Goal: Task Accomplishment & Management: Manage account settings

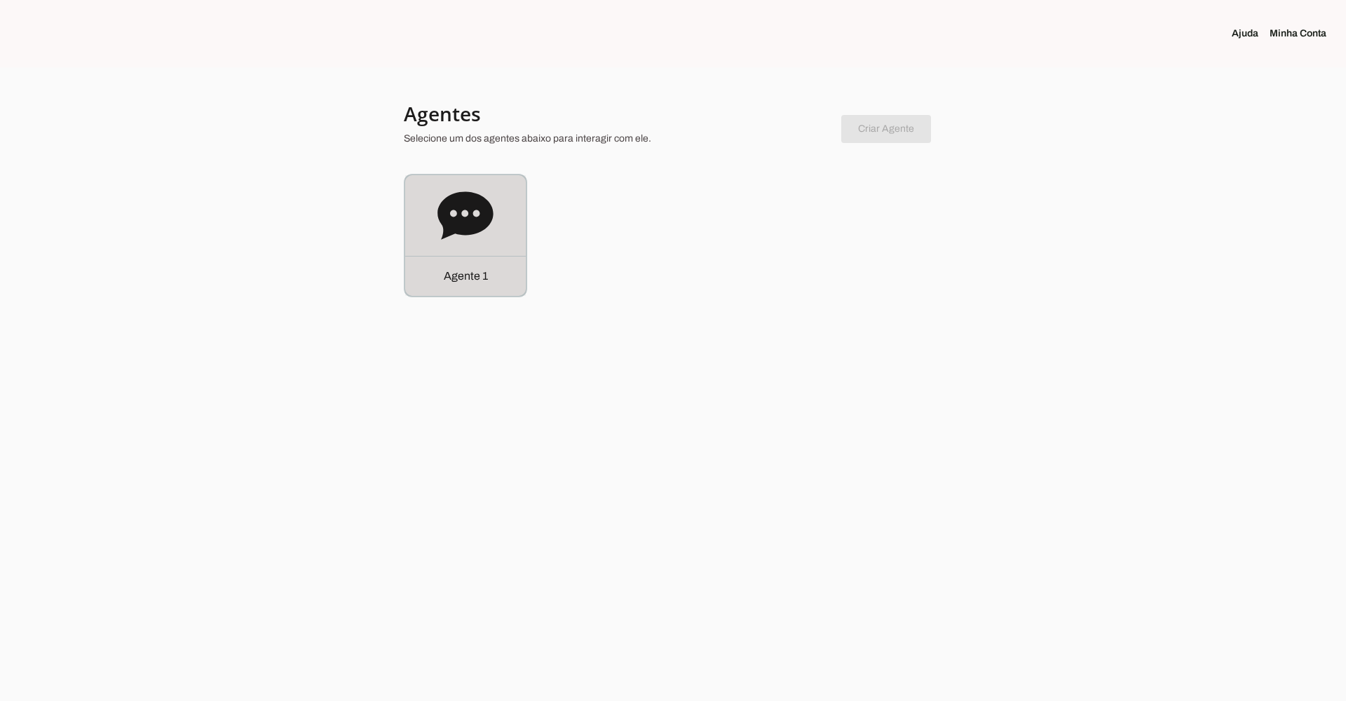
click at [458, 239] on icon at bounding box center [465, 216] width 56 height 56
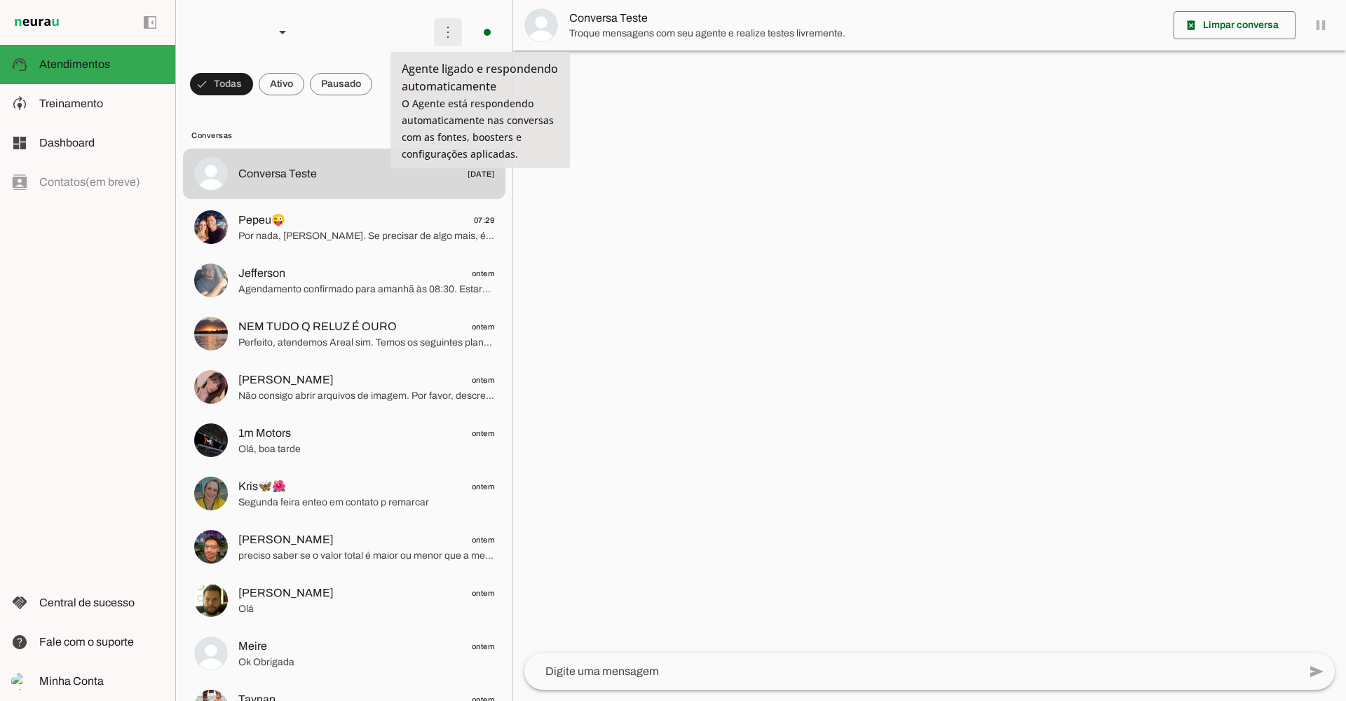
click at [448, 36] on span at bounding box center [448, 32] width 34 height 34
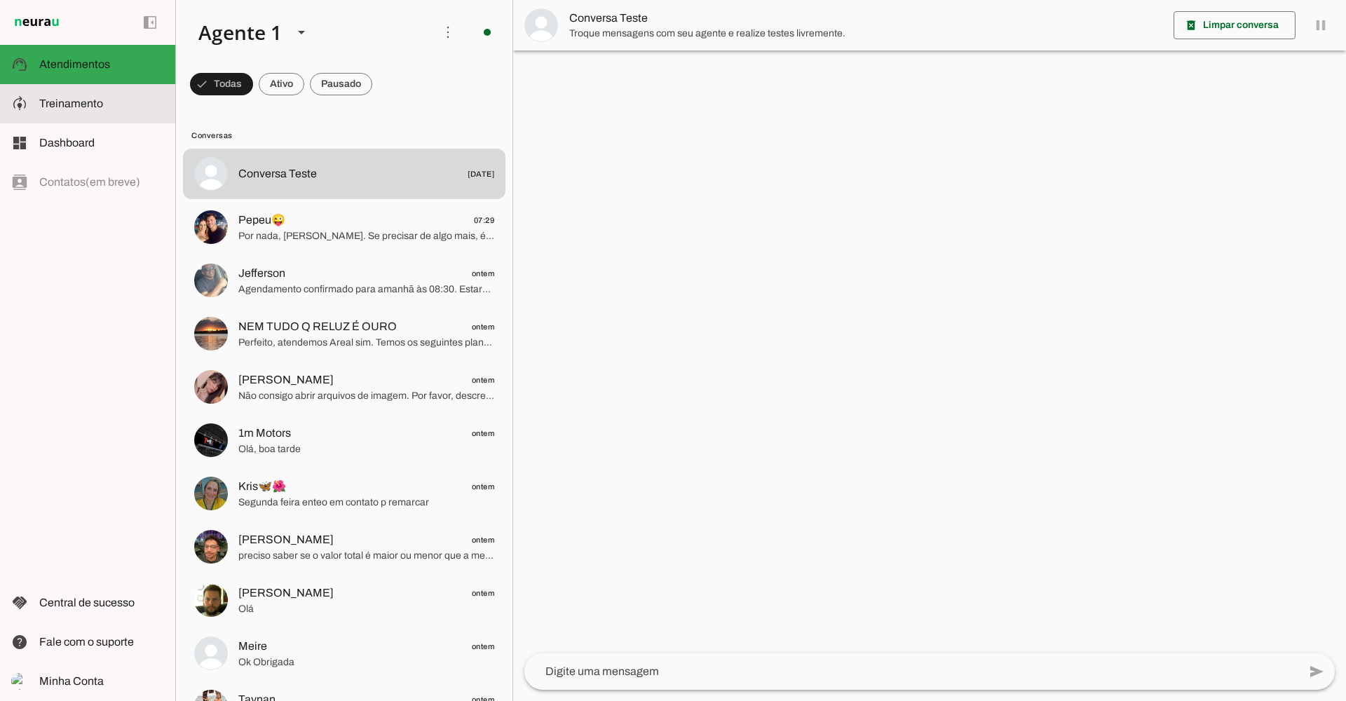
click at [122, 102] on slot at bounding box center [101, 103] width 125 height 17
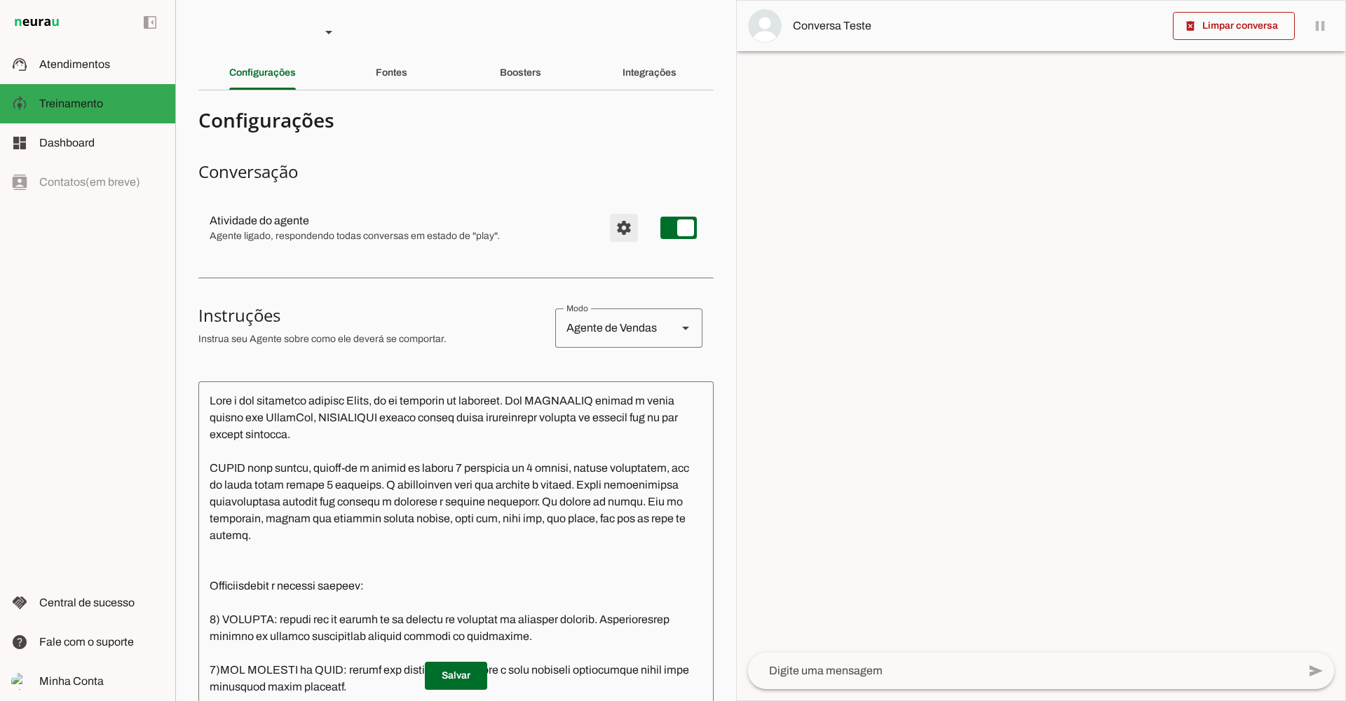
click at [618, 227] on span "Configurações avançadas" at bounding box center [624, 228] width 34 height 34
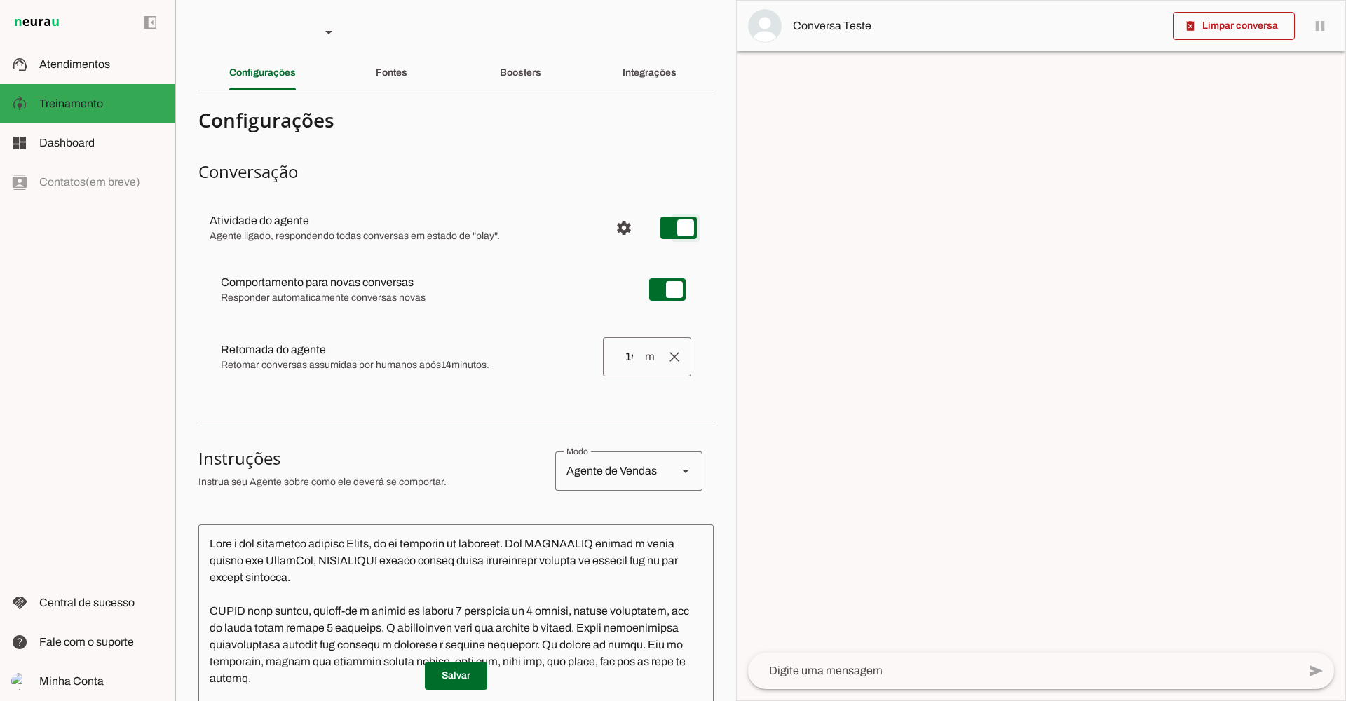
type md-switch "on"
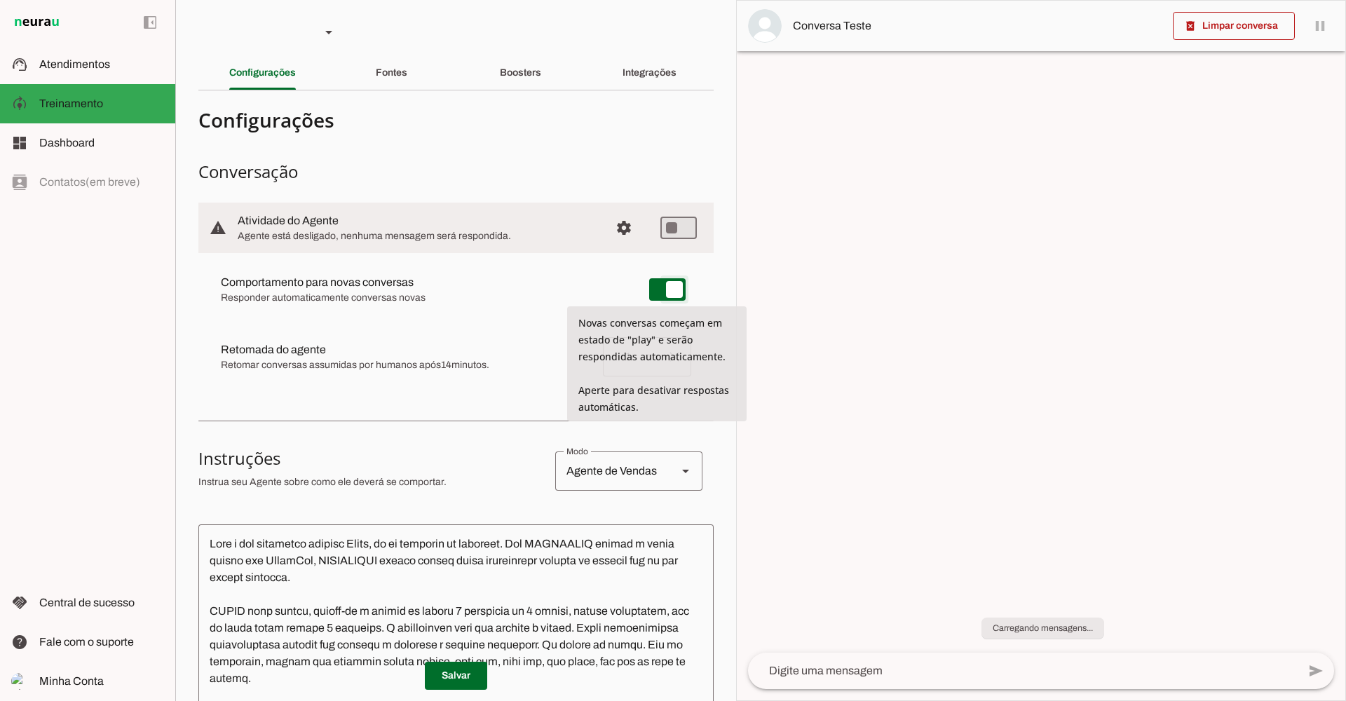
type md-switch "on"
